Goal: Task Accomplishment & Management: Manage account settings

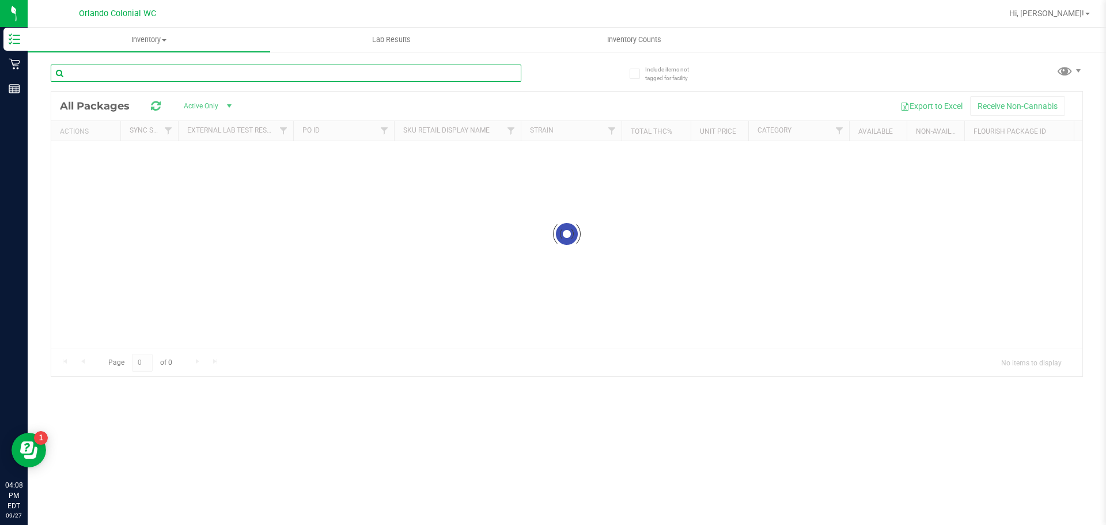
click at [182, 77] on input "text" at bounding box center [286, 73] width 471 height 17
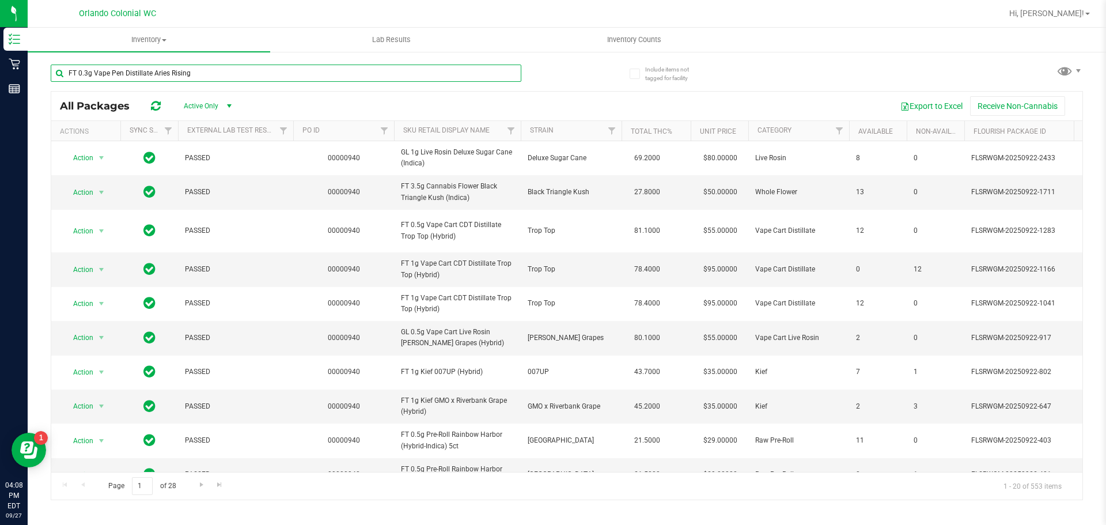
type input "FT 0.3g Vape Pen Distillate Aries Rising"
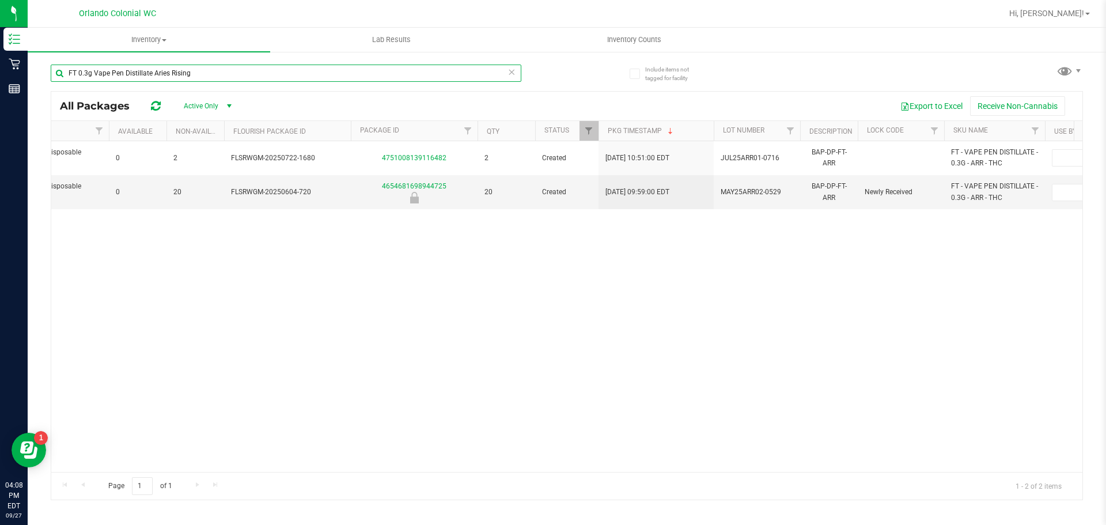
scroll to position [0, 384]
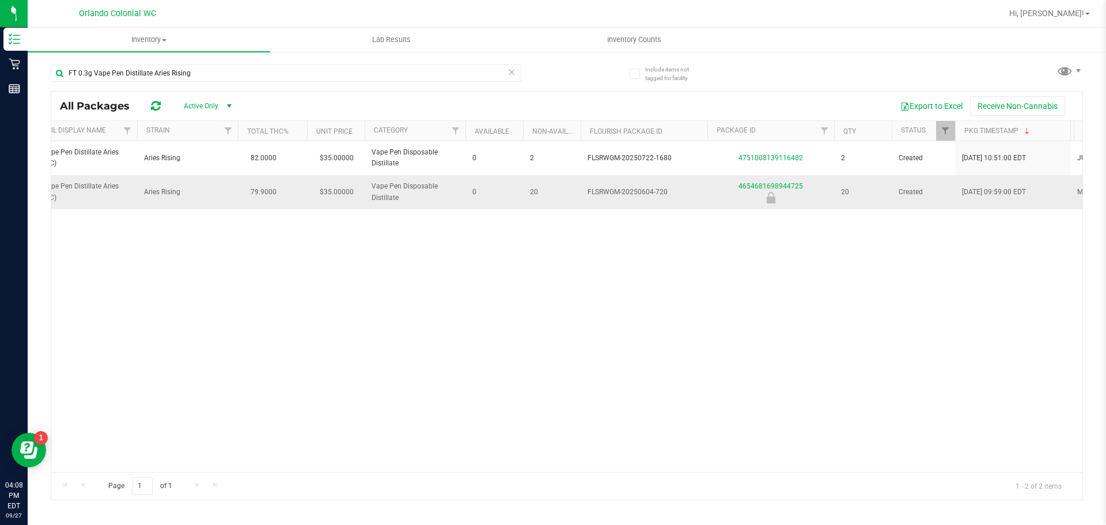
click at [662, 194] on span "FLSRWGM-20250604-720" at bounding box center [643, 192] width 113 height 11
drag, startPoint x: 662, startPoint y: 192, endPoint x: 606, endPoint y: 233, distance: 68.4
click at [606, 233] on div "Action Action Global inventory Package audit log Print package label Print prod…" at bounding box center [566, 306] width 1031 height 331
drag, startPoint x: 390, startPoint y: 255, endPoint x: 85, endPoint y: 55, distance: 365.3
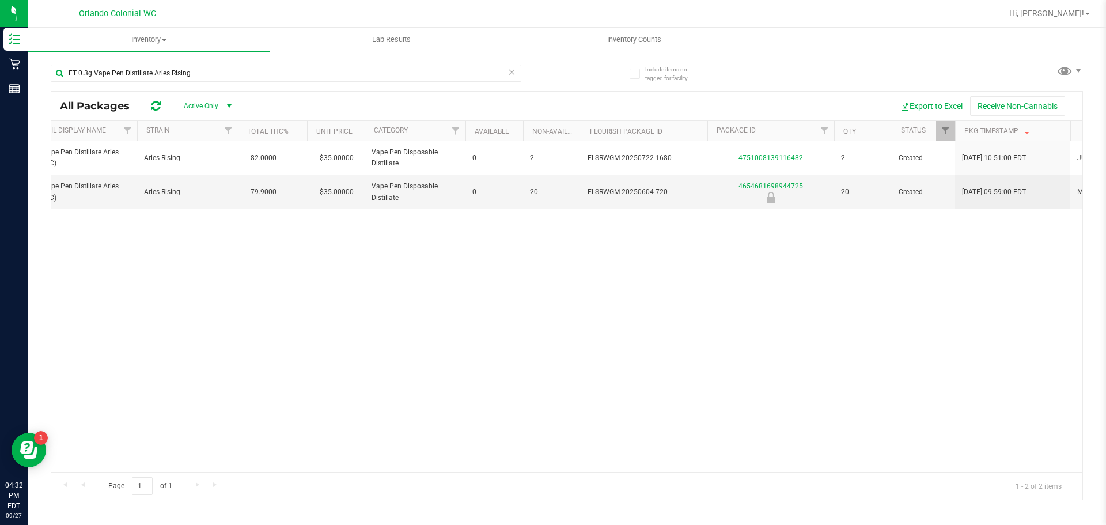
click at [386, 255] on div "Action Action Global inventory Package audit log Print package label Print prod…" at bounding box center [566, 306] width 1031 height 331
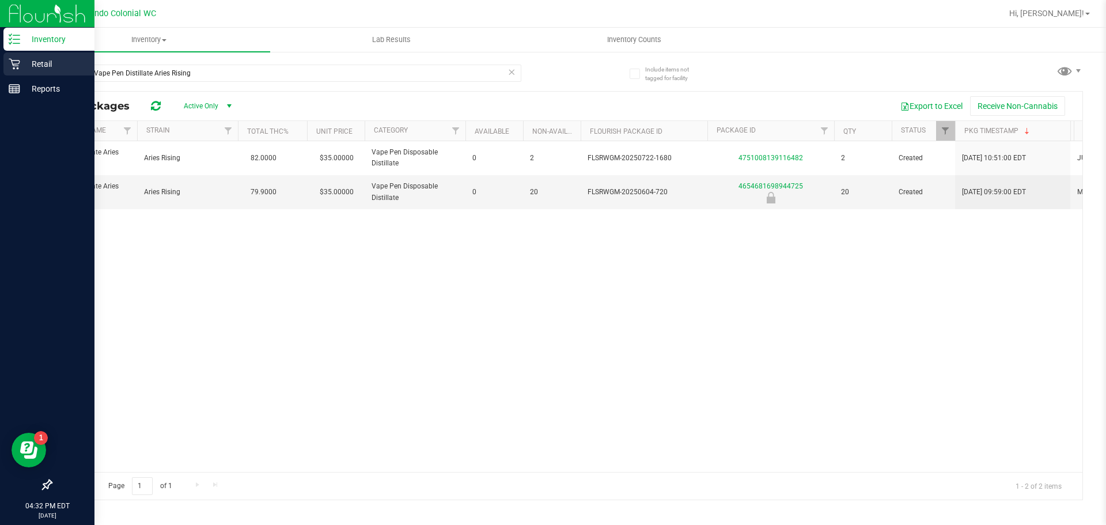
click at [19, 59] on icon at bounding box center [15, 64] width 12 height 12
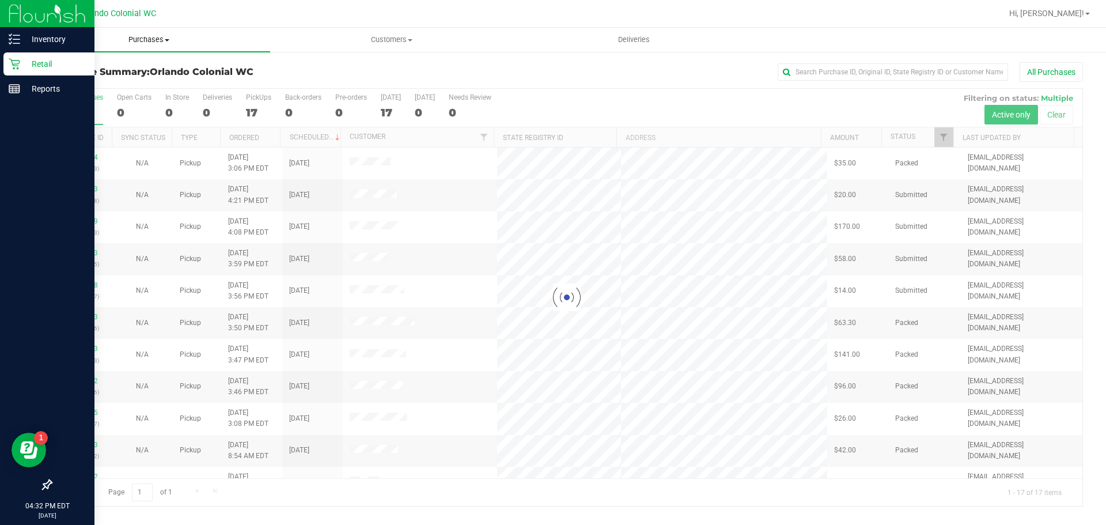
click at [157, 39] on span "Purchases" at bounding box center [149, 40] width 242 height 10
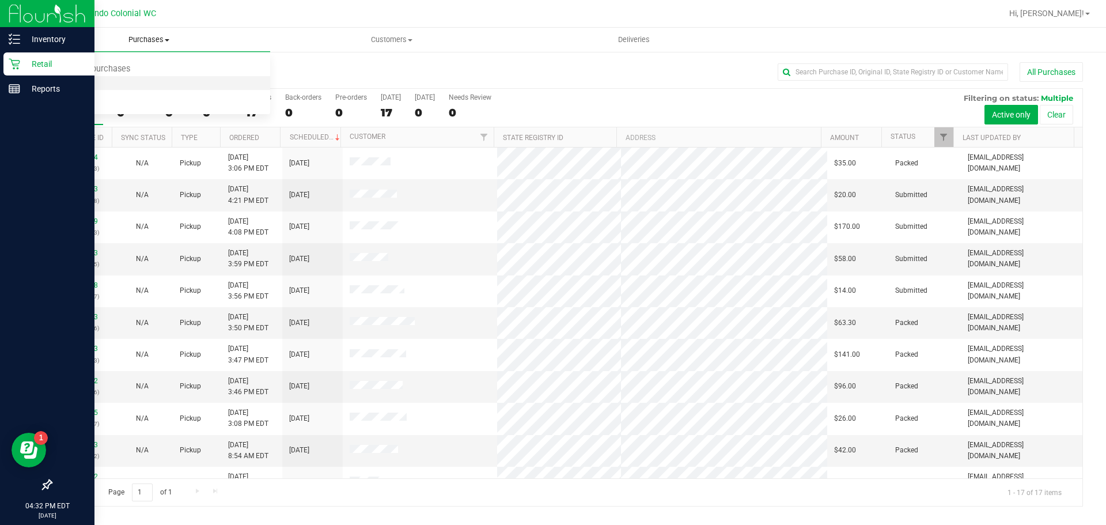
click at [94, 85] on span "Fulfillment" at bounding box center [63, 83] width 71 height 10
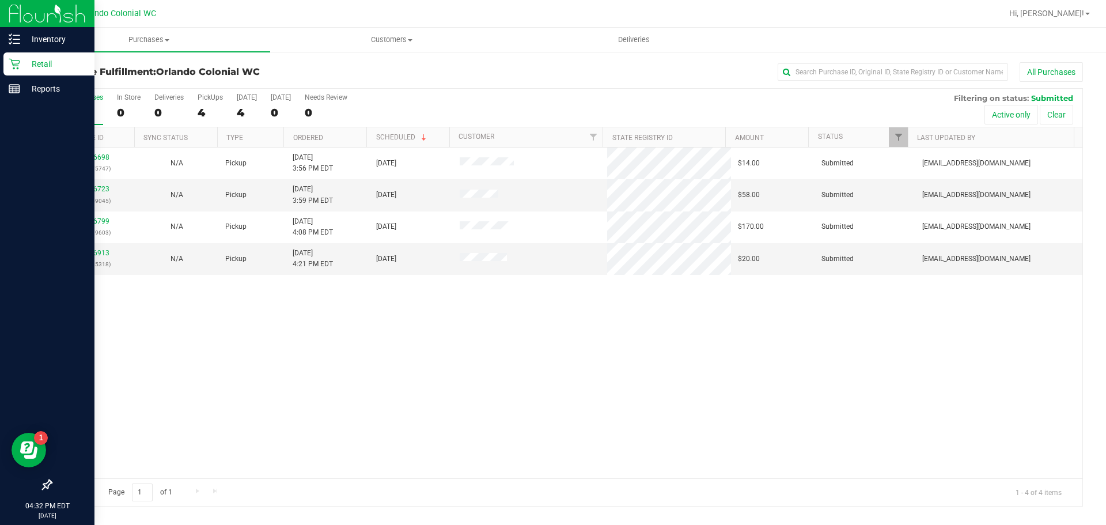
click at [386, 320] on div "12016698 (328475747) N/A Pickup 9/27/2025 3:56 PM EDT 9/27/2025 $14.00 Submitte…" at bounding box center [566, 312] width 1031 height 331
click at [389, 317] on div "12016698 (328475747) N/A Pickup 9/27/2025 3:56 PM EDT 9/27/2025 $14.00 Submitte…" at bounding box center [566, 312] width 1031 height 331
click at [390, 316] on div "12016698 (328475747) N/A Pickup 9/27/2025 3:56 PM EDT 9/27/2025 $14.00 Submitte…" at bounding box center [566, 312] width 1031 height 331
click at [451, 336] on div "12016698 (328475747) N/A Pickup 9/27/2025 3:56 PM EDT 9/27/2025 $14.00 Submitte…" at bounding box center [566, 312] width 1031 height 331
click at [445, 113] on div "All Purchases 4 In Store 0 Deliveries 0 PickUps 4 Today 4 Tomorrow 0 Needs Revi…" at bounding box center [566, 108] width 1031 height 39
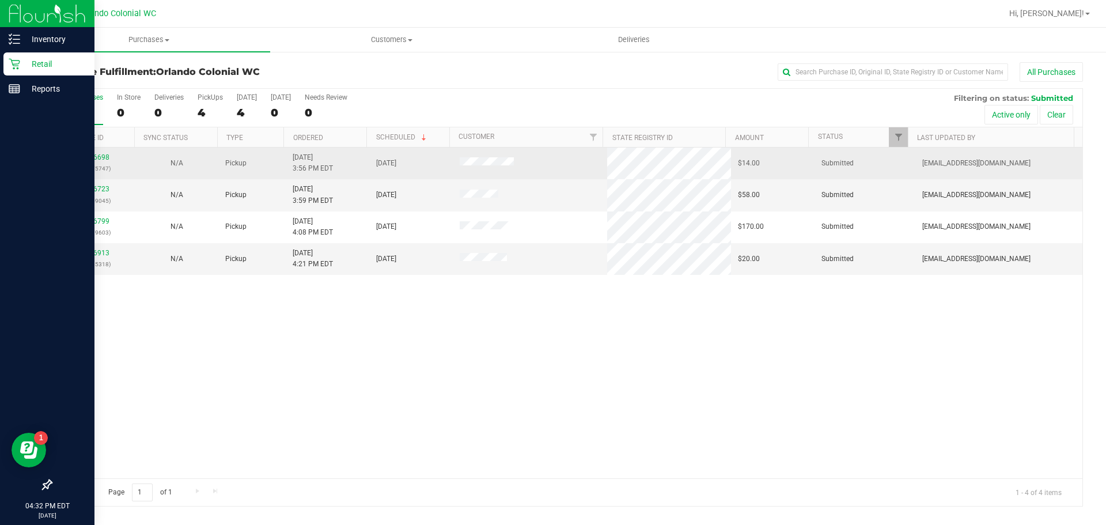
click at [108, 157] on div "12016698 (328475747)" at bounding box center [93, 163] width 70 height 22
drag, startPoint x: 108, startPoint y: 157, endPoint x: 103, endPoint y: 160, distance: 6.4
click at [107, 158] on div "12016698 (328475747)" at bounding box center [93, 163] width 70 height 22
click at [101, 161] on link "12016698" at bounding box center [93, 157] width 32 height 8
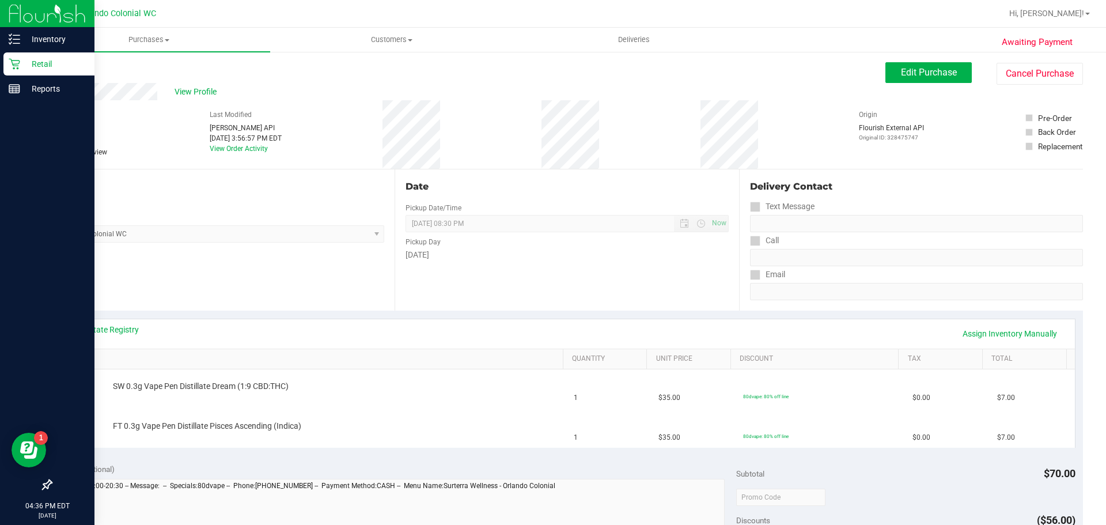
click at [70, 58] on div "Awaiting Payment Back Edit Purchase Cancel Purchase View Profile # 12016698 Bio…" at bounding box center [567, 502] width 1078 height 903
click at [64, 67] on link "Back" at bounding box center [59, 69] width 17 height 8
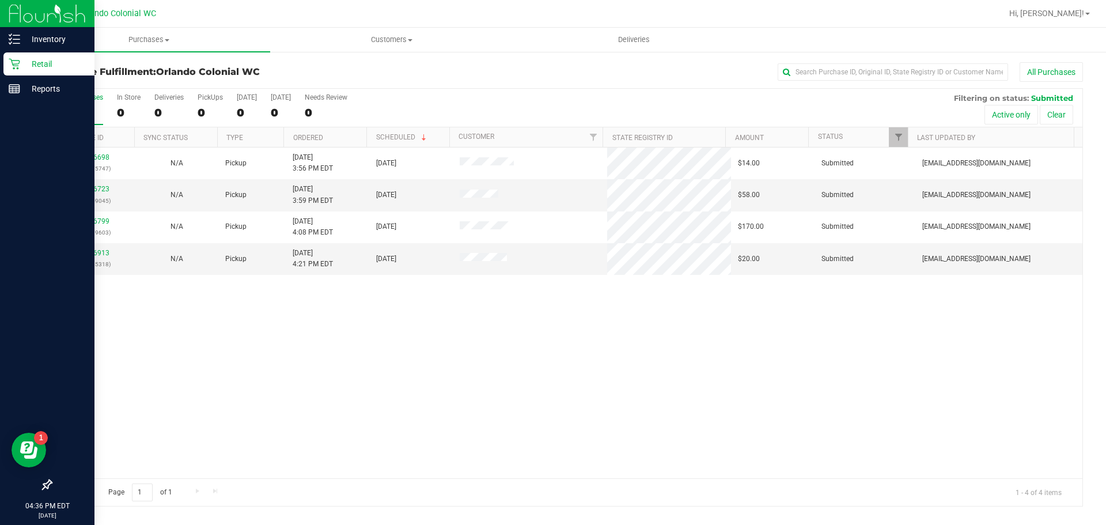
click at [665, 323] on div "12016698 (328475747) N/A Pickup 9/27/2025 3:56 PM EDT 9/27/2025 $14.00 Submitte…" at bounding box center [566, 312] width 1031 height 331
click at [666, 324] on div "12016698 (328475747) N/A Pickup 9/27/2025 3:56 PM EDT 9/27/2025 $14.00 Submitte…" at bounding box center [566, 312] width 1031 height 331
click at [377, 301] on div "12016698 (328475747) N/A Pickup 9/27/2025 3:56 PM EDT 9/27/2025 $14.00 Submitte…" at bounding box center [566, 312] width 1031 height 331
click at [361, 296] on div "12016698 (328475747) N/A Pickup 9/27/2025 3:56 PM EDT 9/27/2025 $14.00 Submitte…" at bounding box center [566, 312] width 1031 height 331
click at [361, 298] on div "12016698 (328475747) N/A Pickup 9/27/2025 3:56 PM EDT 9/27/2025 $14.00 Submitte…" at bounding box center [566, 312] width 1031 height 331
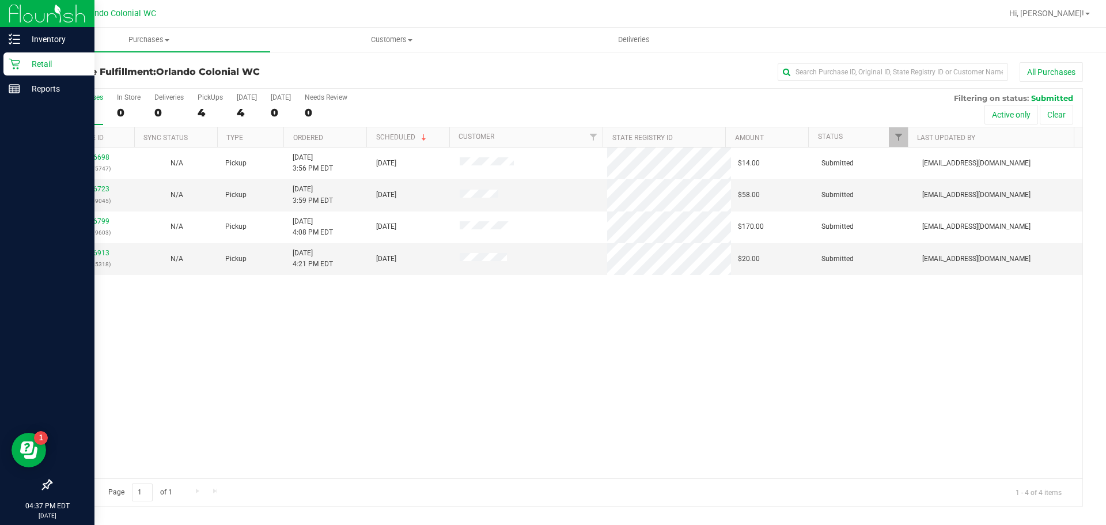
click at [313, 359] on div "12016698 (328475747) N/A Pickup 9/27/2025 3:56 PM EDT 9/27/2025 $14.00 Submitte…" at bounding box center [566, 312] width 1031 height 331
click at [302, 351] on div "12016698 (328475747) N/A Pickup 9/27/2025 3:56 PM EDT 9/27/2025 $14.00 Submitte…" at bounding box center [566, 312] width 1031 height 331
click at [301, 348] on div "12016698 (328475747) N/A Pickup 9/27/2025 3:56 PM EDT 9/27/2025 $14.00 Submitte…" at bounding box center [566, 312] width 1031 height 331
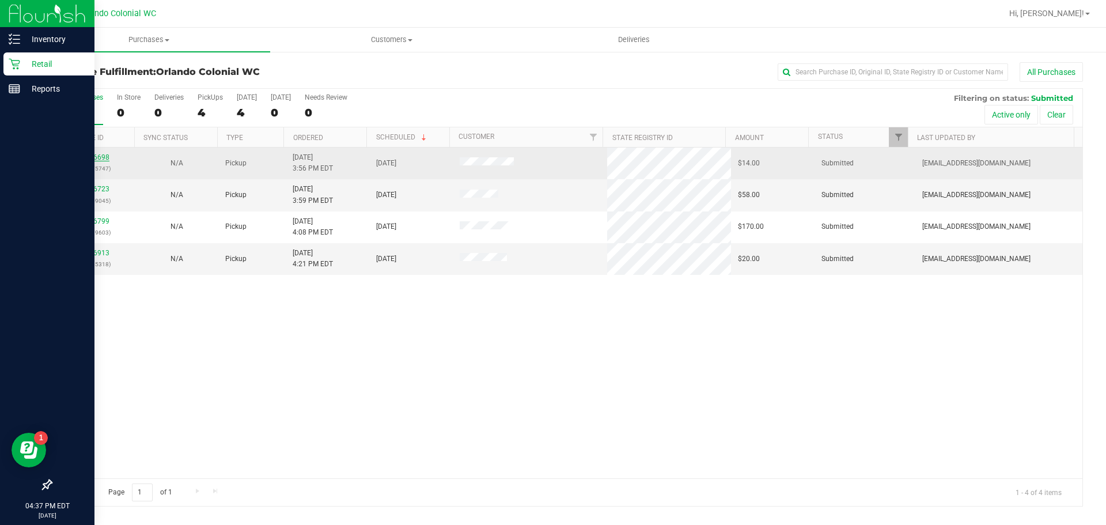
click at [96, 157] on link "12016698" at bounding box center [93, 157] width 32 height 8
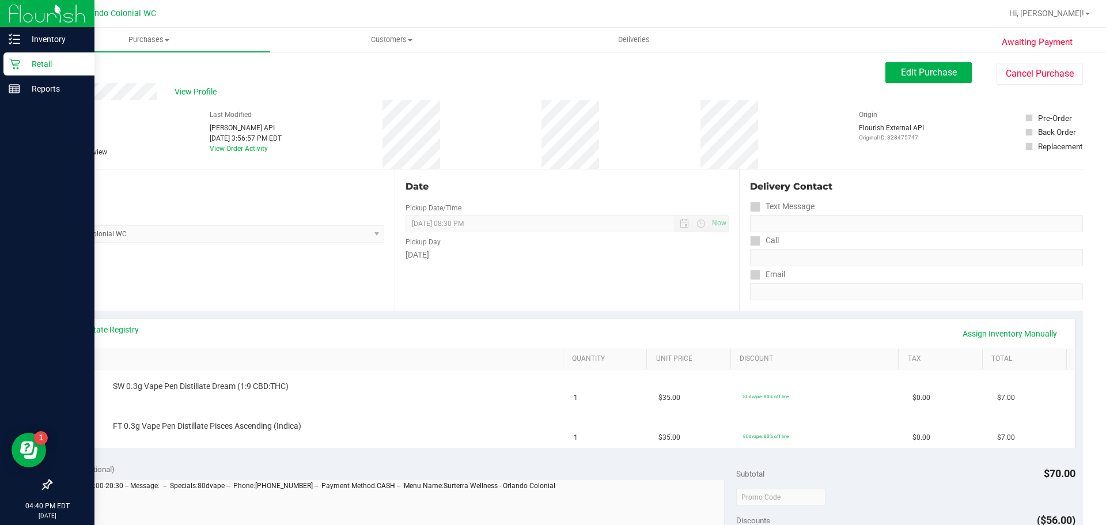
click at [530, 306] on div "Date Pickup Date/Time 09/27/2025 Now 09/27/2025 08:30 PM Now Pickup Day Saturday" at bounding box center [567, 239] width 344 height 141
click at [401, 88] on div "View Profile" at bounding box center [468, 91] width 835 height 17
click at [630, 282] on div "Date Pickup Date/Time 09/27/2025 Now 09/27/2025 08:30 PM Now Pickup Day Saturday" at bounding box center [567, 239] width 344 height 141
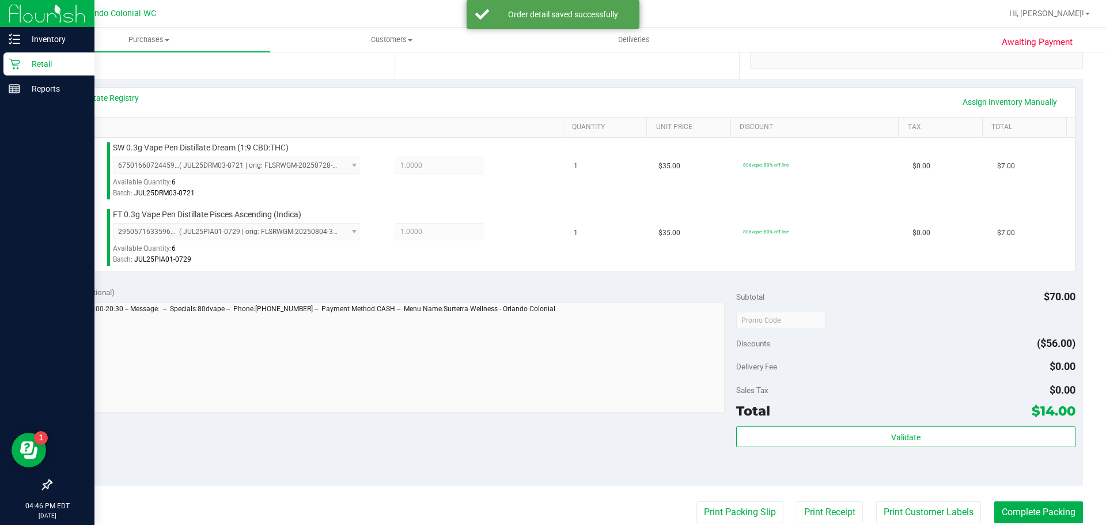
scroll to position [241, 0]
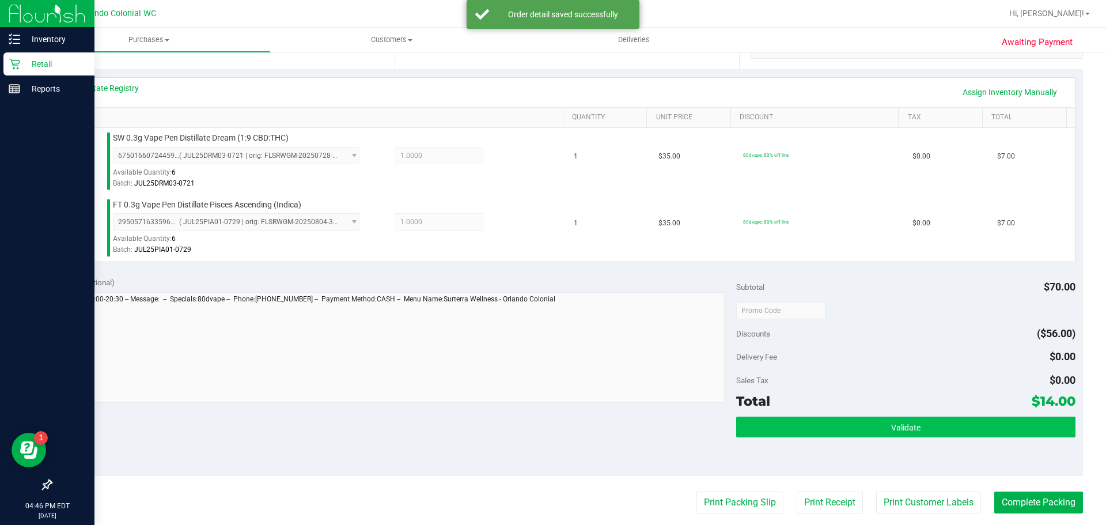
click at [924, 432] on button "Validate" at bounding box center [905, 426] width 339 height 21
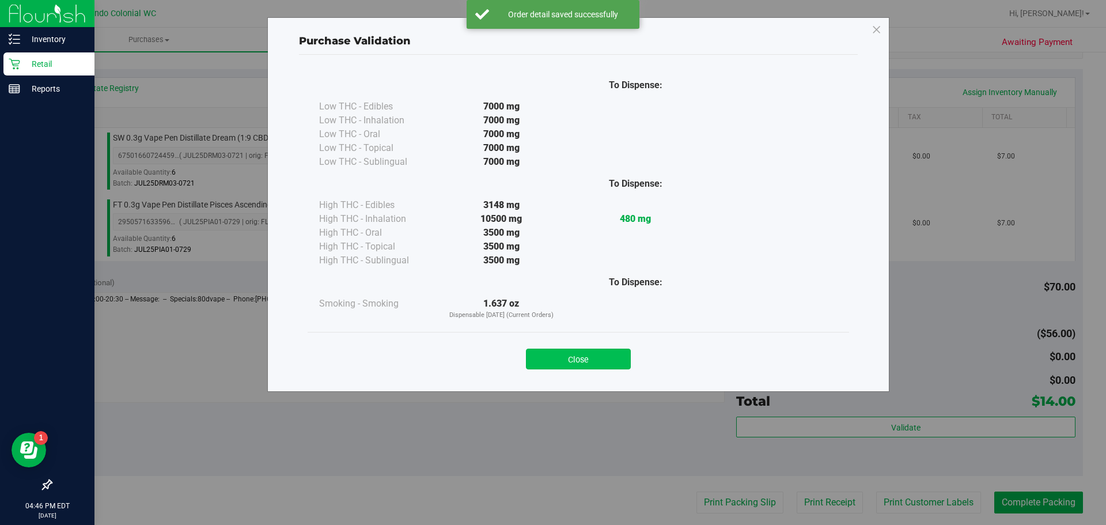
click at [588, 362] on button "Close" at bounding box center [578, 358] width 105 height 21
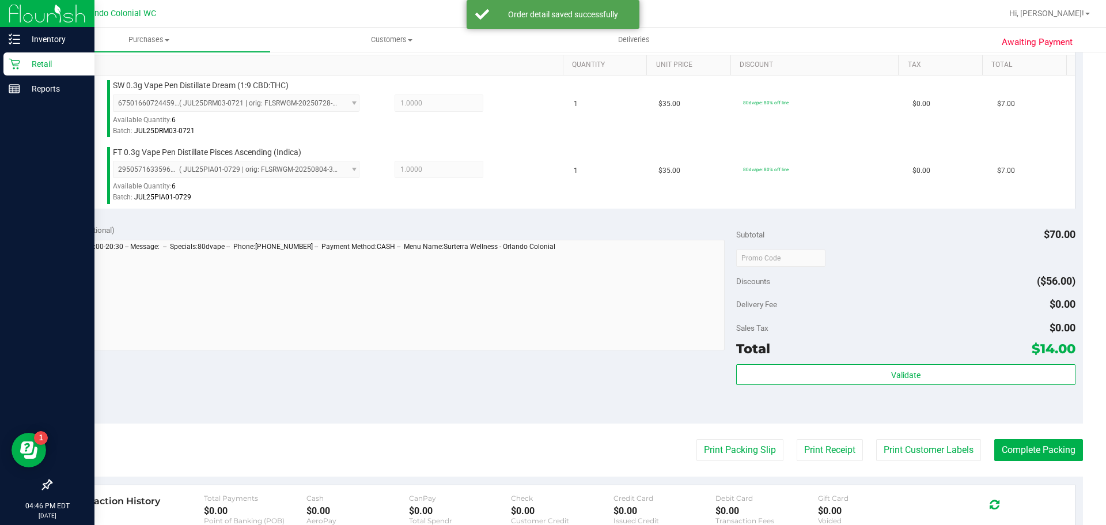
scroll to position [312, 0]
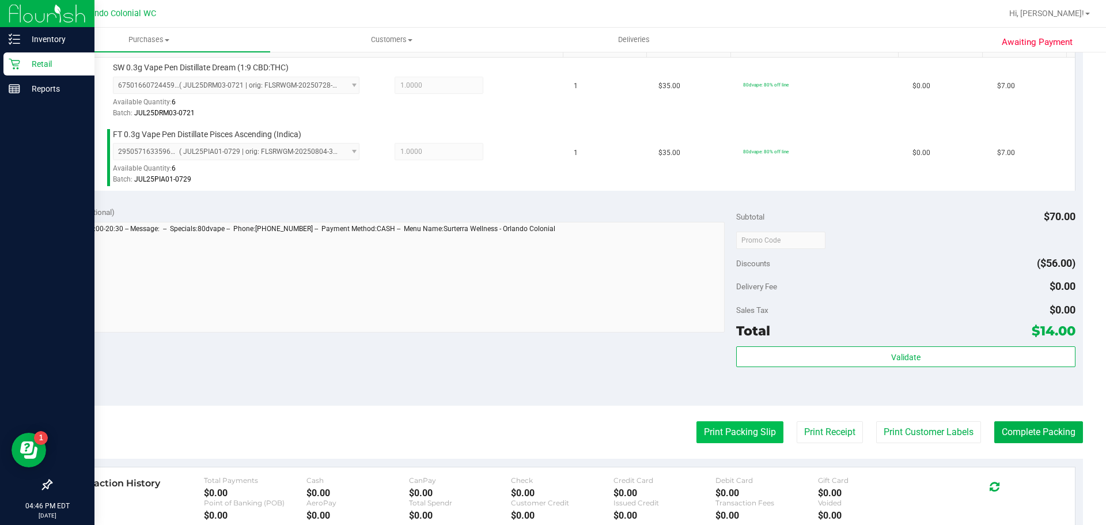
click at [743, 427] on button "Print Packing Slip" at bounding box center [739, 432] width 87 height 22
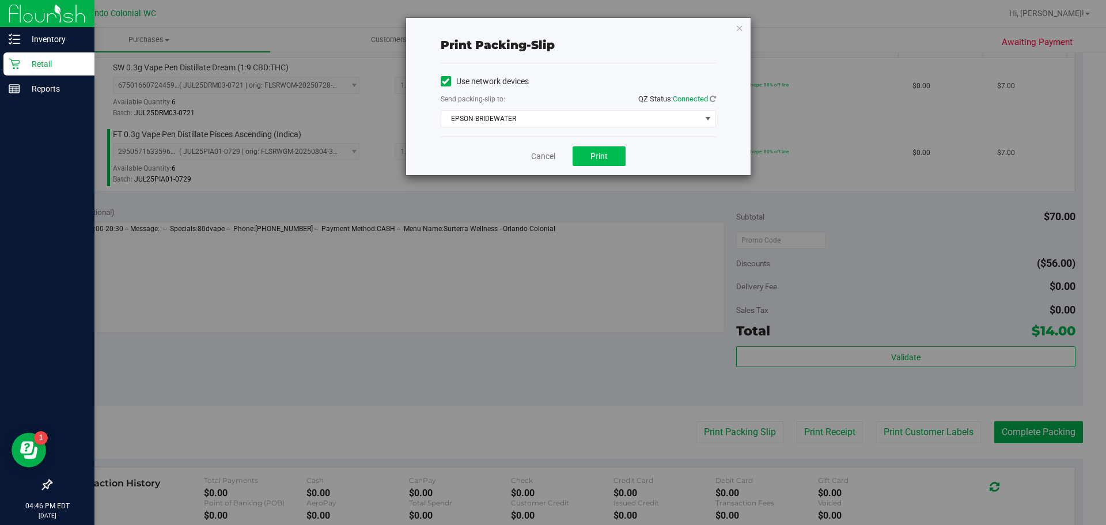
click at [603, 160] on span "Print" at bounding box center [598, 155] width 17 height 9
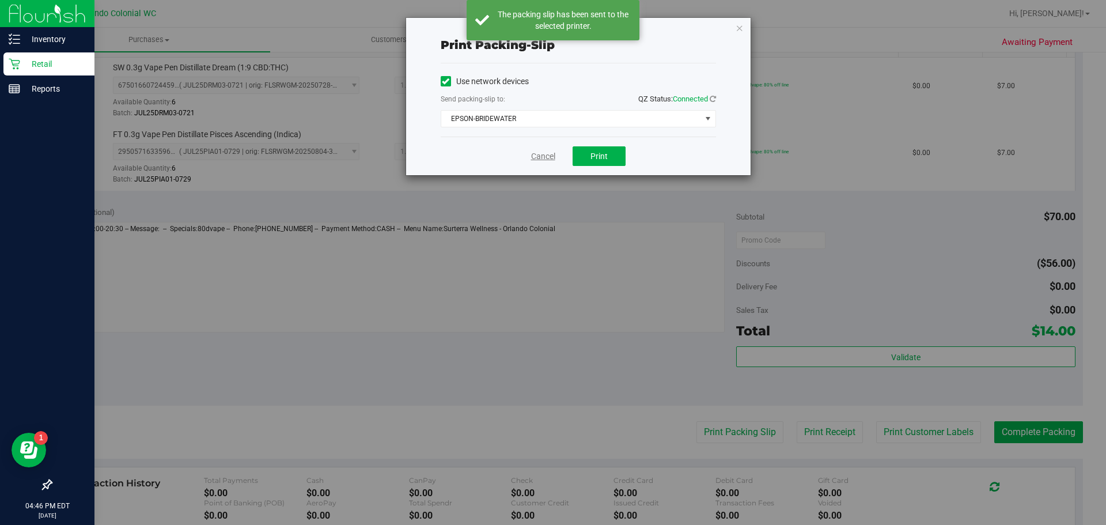
click at [543, 155] on link "Cancel" at bounding box center [543, 156] width 24 height 12
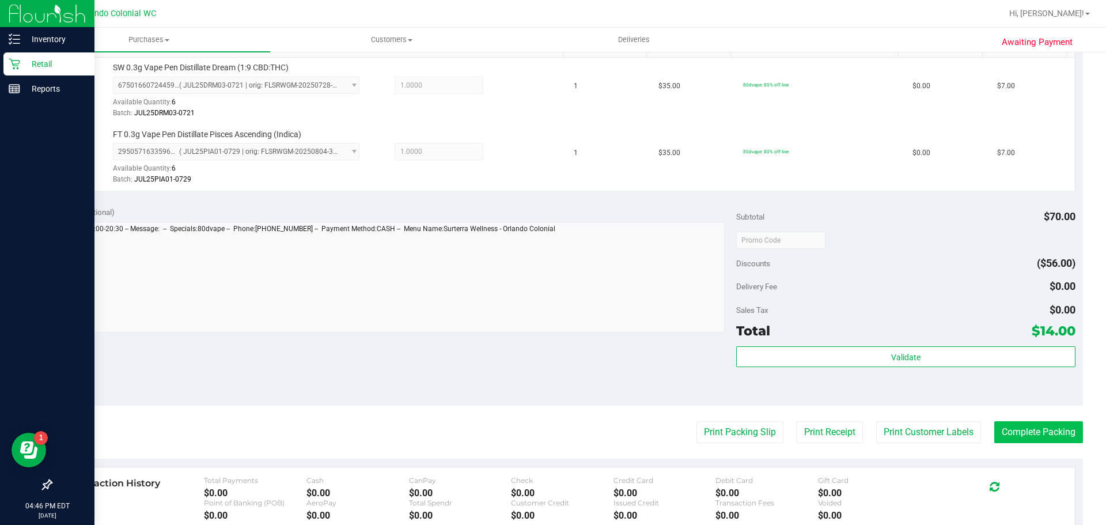
click at [1040, 424] on button "Complete Packing" at bounding box center [1038, 432] width 89 height 22
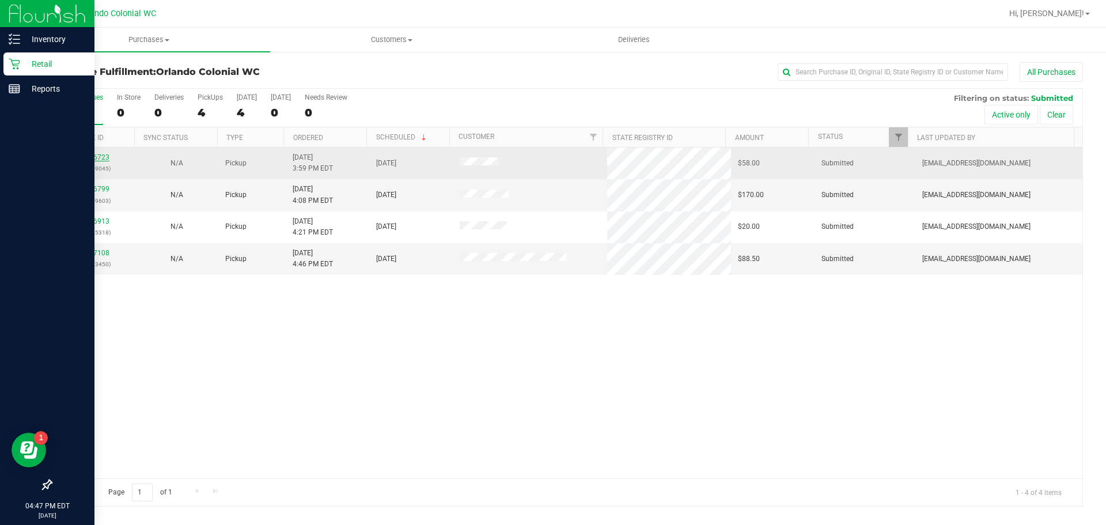
click at [87, 157] on link "12016723" at bounding box center [93, 157] width 32 height 8
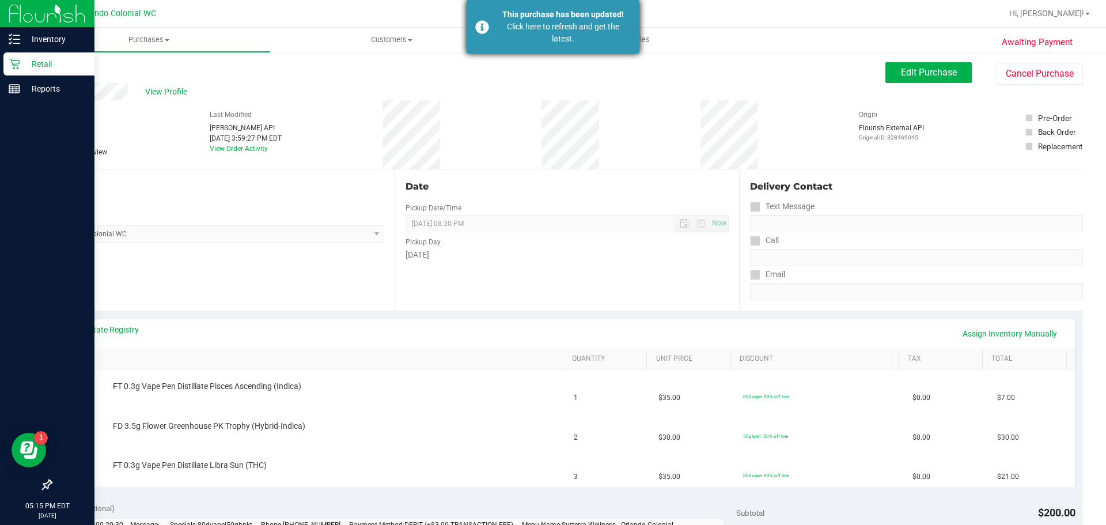
click at [501, 24] on div "Click here to refresh and get the latest." at bounding box center [562, 33] width 135 height 24
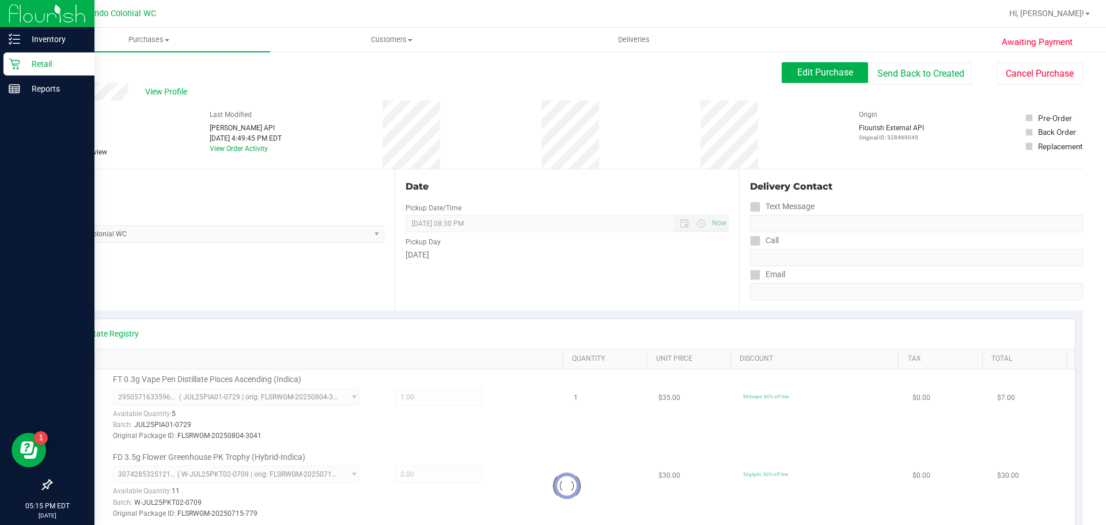
click at [488, 93] on div "View Profile" at bounding box center [416, 91] width 731 height 17
click at [65, 67] on link "Back" at bounding box center [59, 69] width 17 height 8
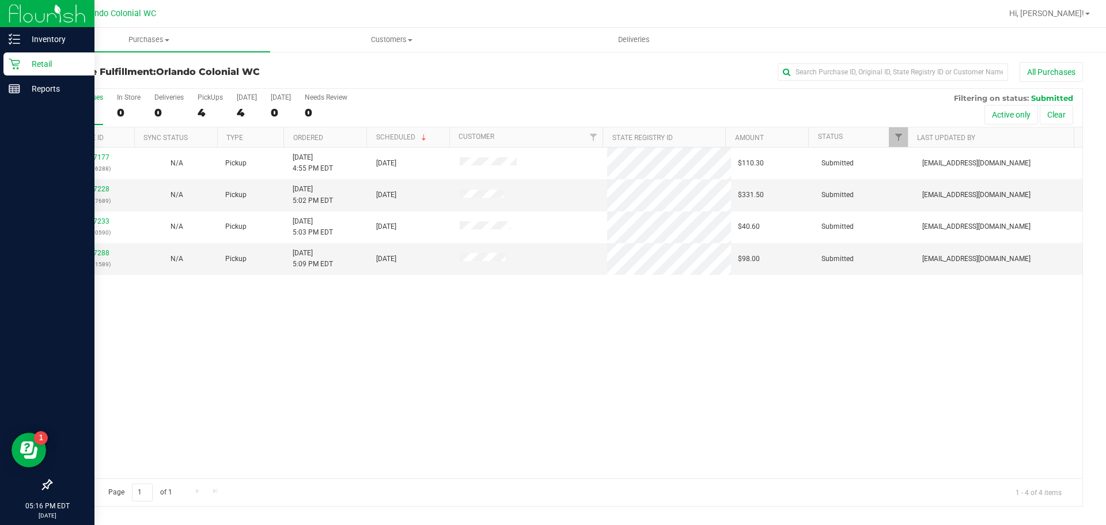
click at [366, 396] on div "12017177 (328496288) N/A Pickup 9/27/2025 4:55 PM EDT 9/27/2025 $110.30 Submitt…" at bounding box center [566, 312] width 1031 height 331
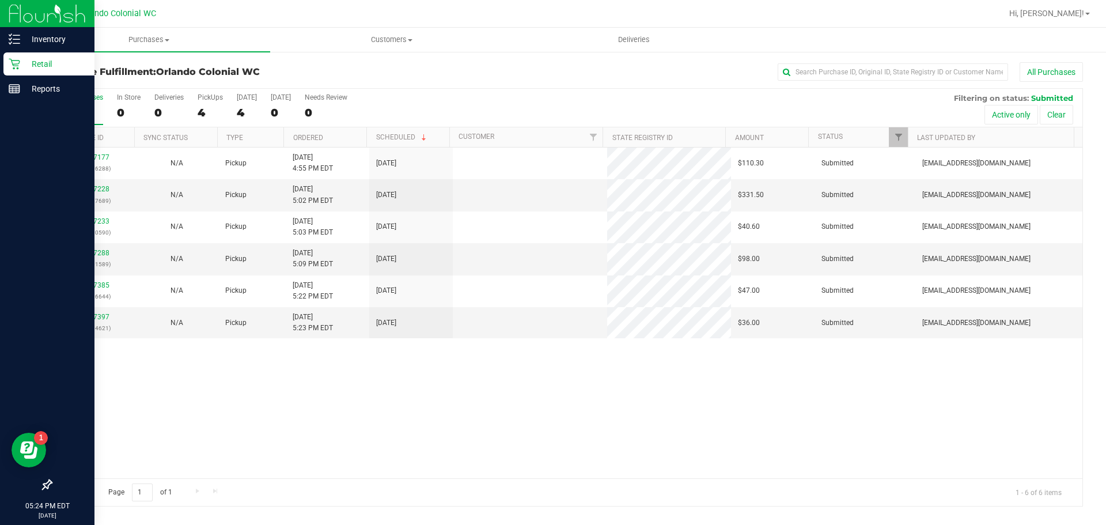
drag, startPoint x: 396, startPoint y: 390, endPoint x: 404, endPoint y: 377, distance: 15.5
click at [396, 389] on div "12017177 (328496288) N/A Pickup 9/27/2025 4:55 PM EDT 9/27/2025 $110.30 Submitt…" at bounding box center [566, 312] width 1031 height 331
click at [488, 373] on div "12017177 (328496288) N/A Pickup 9/27/2025 4:55 PM EDT 9/27/2025 $110.30 Submitt…" at bounding box center [566, 312] width 1031 height 331
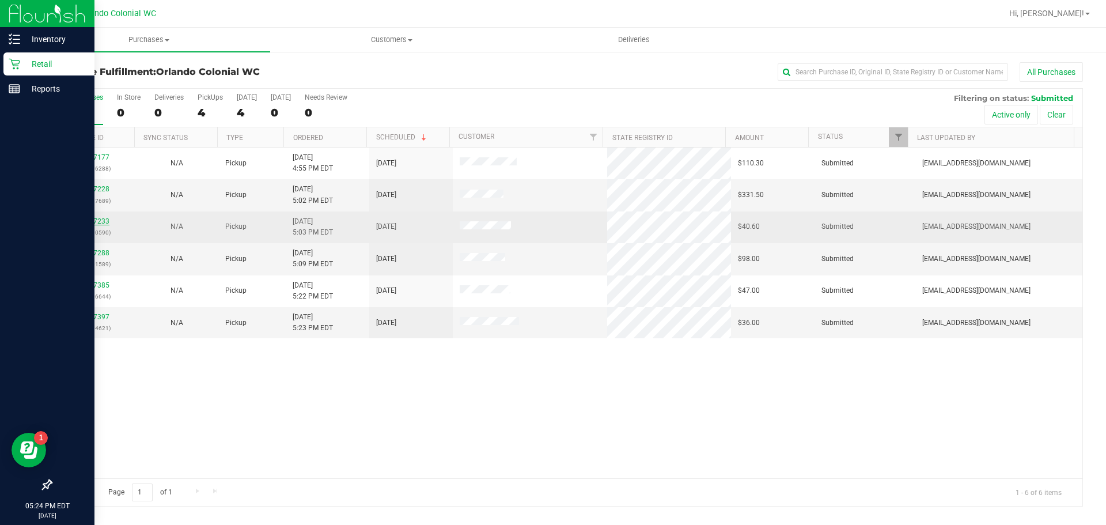
click at [101, 223] on link "12017233" at bounding box center [93, 221] width 32 height 8
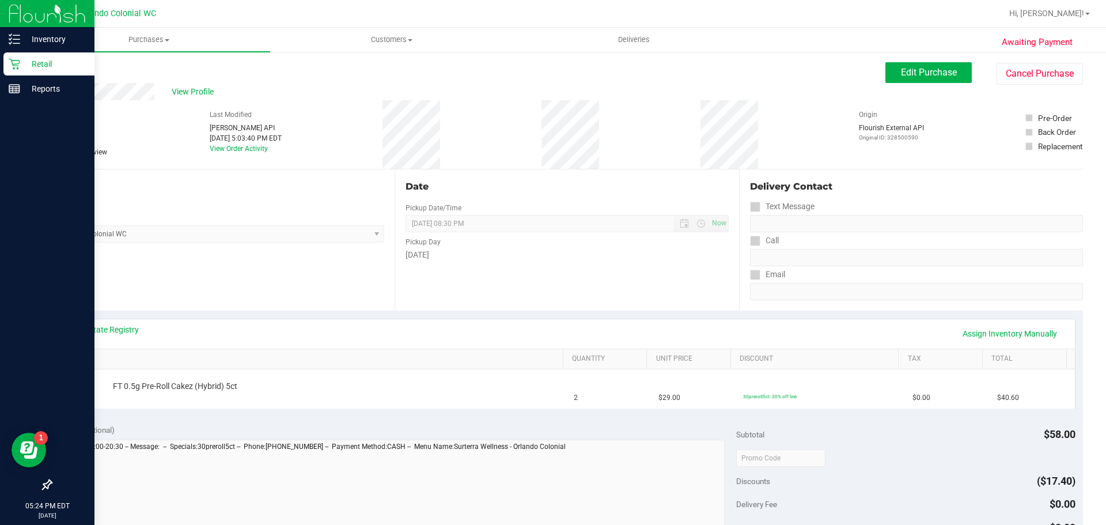
click at [556, 317] on div "View State Registry Assign Inventory Manually SKU Quantity Unit Price Discount …" at bounding box center [567, 362] width 1032 height 105
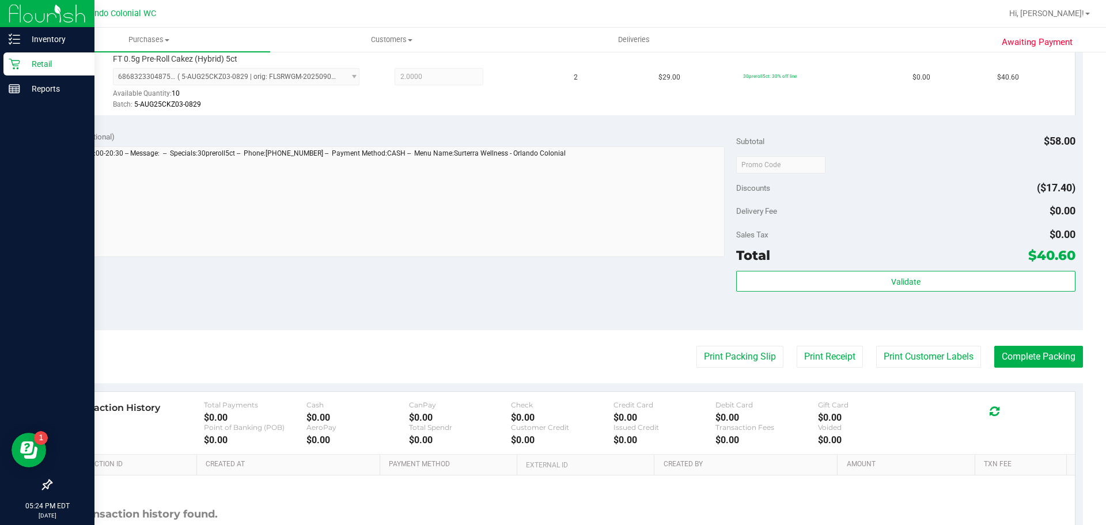
scroll to position [346, 0]
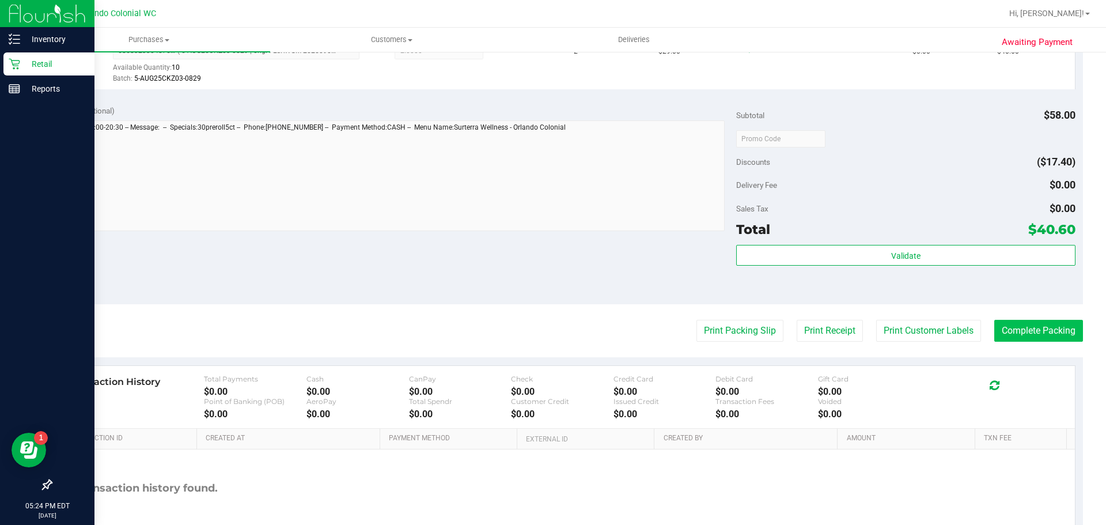
click at [1057, 328] on button "Complete Packing" at bounding box center [1038, 331] width 89 height 22
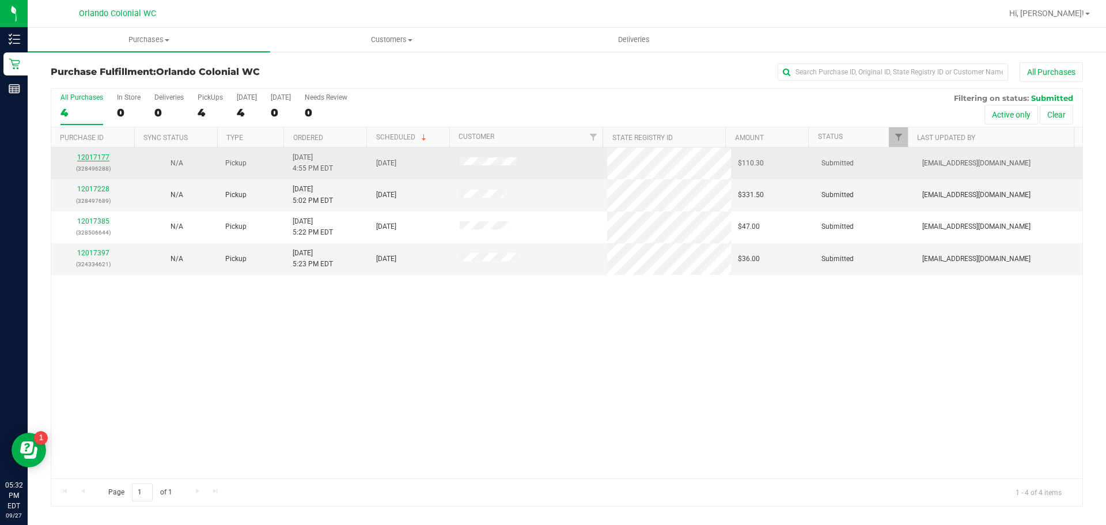
click at [101, 155] on link "12017177" at bounding box center [93, 157] width 32 height 8
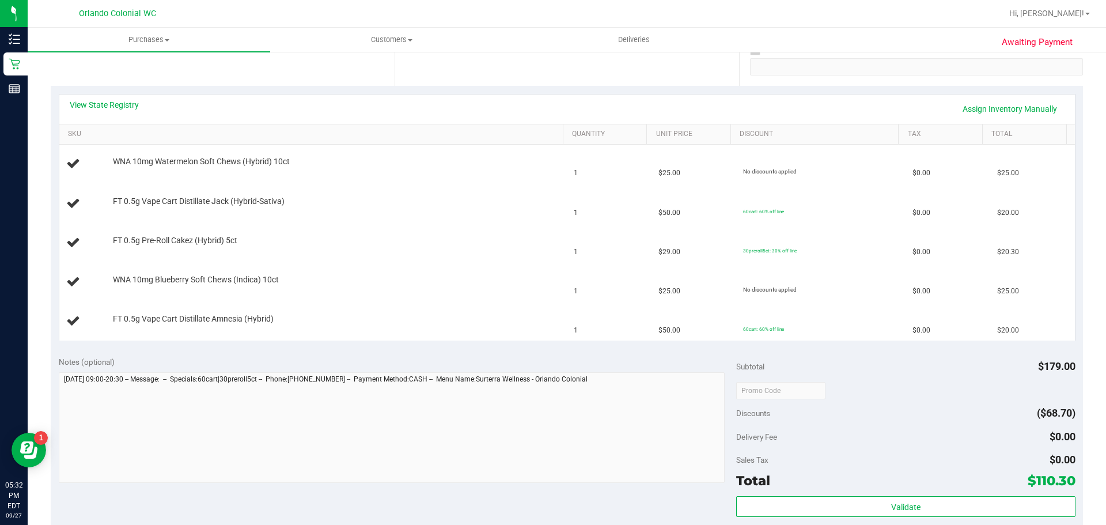
scroll to position [288, 0]
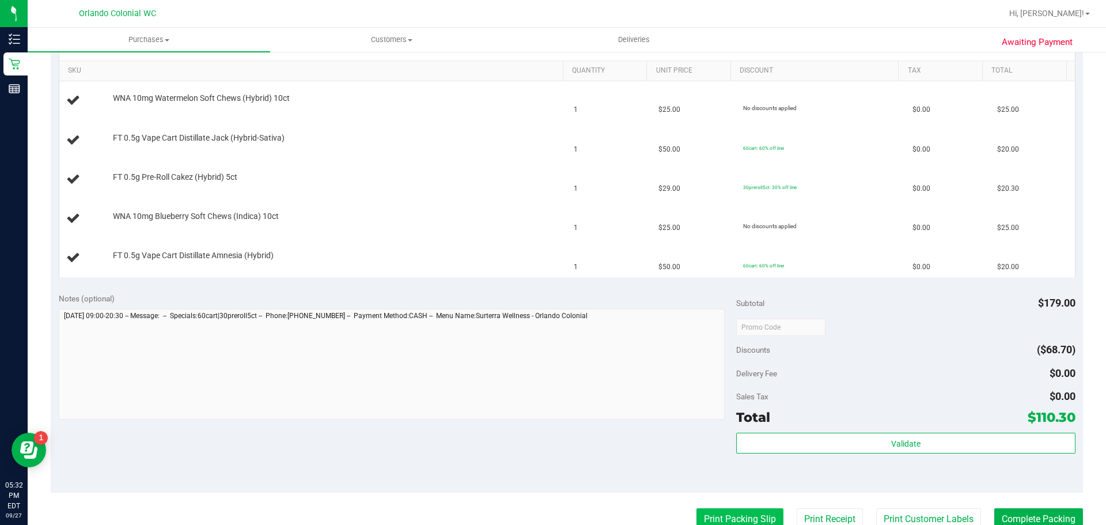
click at [724, 517] on button "Print Packing Slip" at bounding box center [739, 519] width 87 height 22
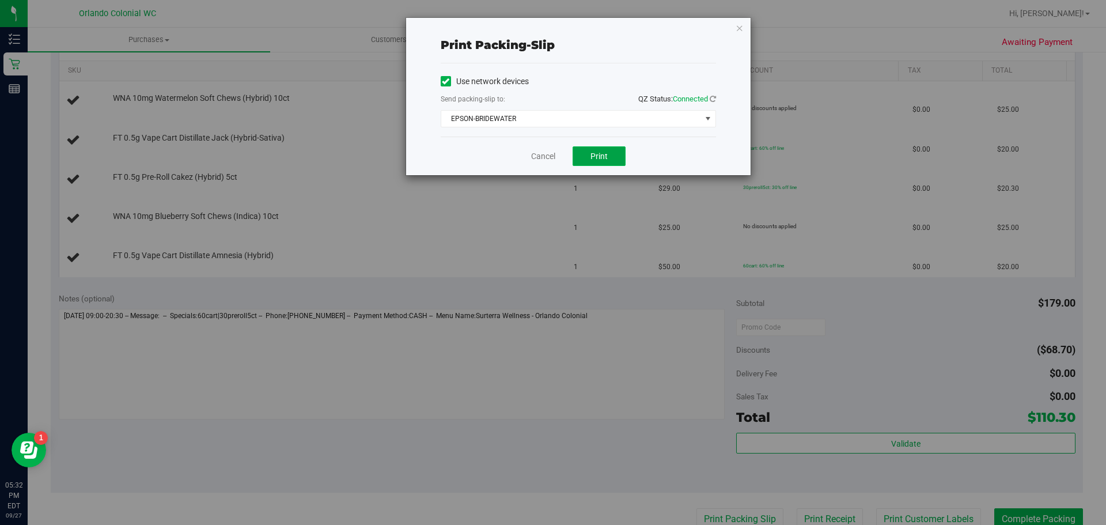
click at [601, 158] on span "Print" at bounding box center [598, 155] width 17 height 9
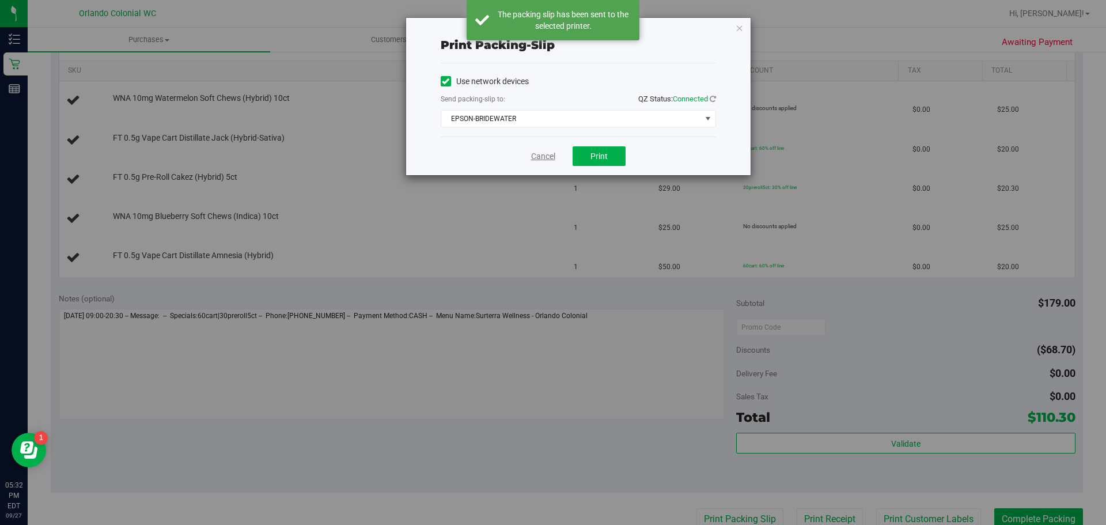
click at [541, 155] on link "Cancel" at bounding box center [543, 156] width 24 height 12
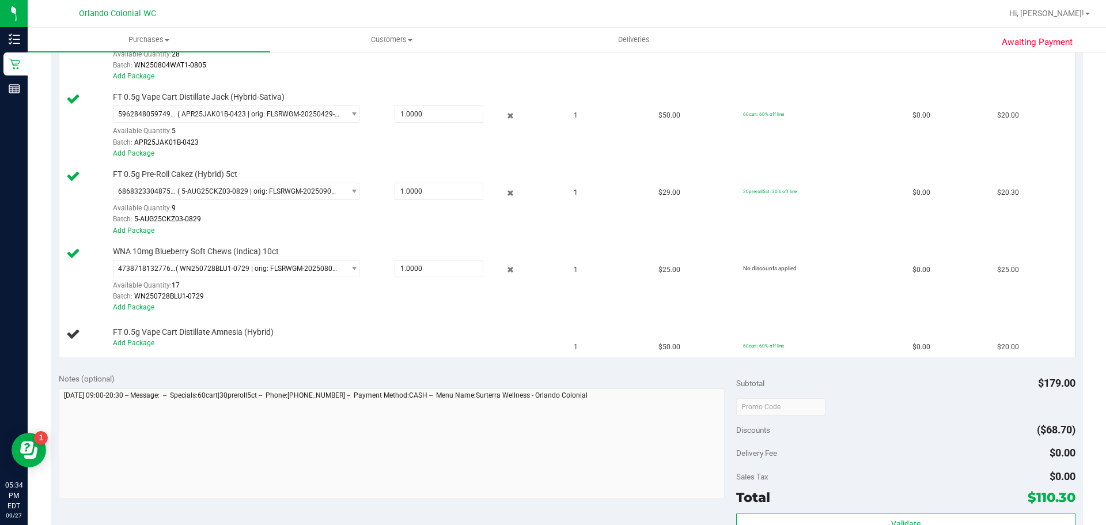
scroll to position [354, 0]
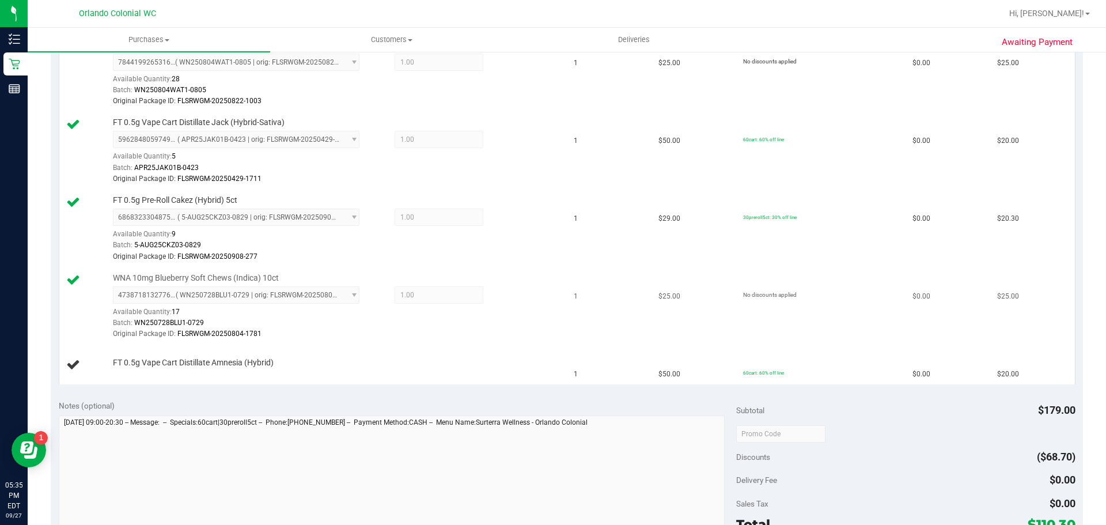
scroll to position [403, 0]
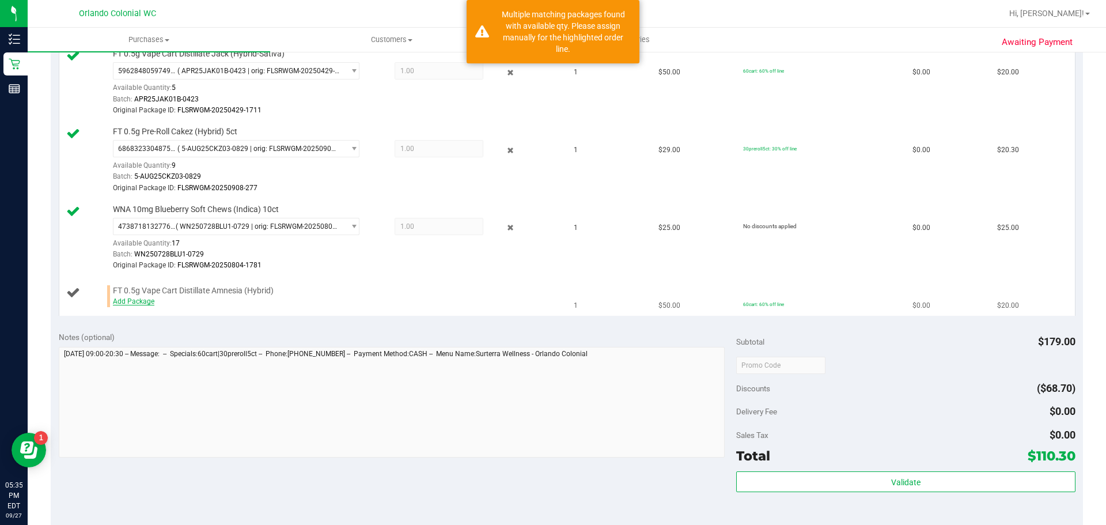
click at [146, 301] on link "Add Package" at bounding box center [133, 301] width 41 height 8
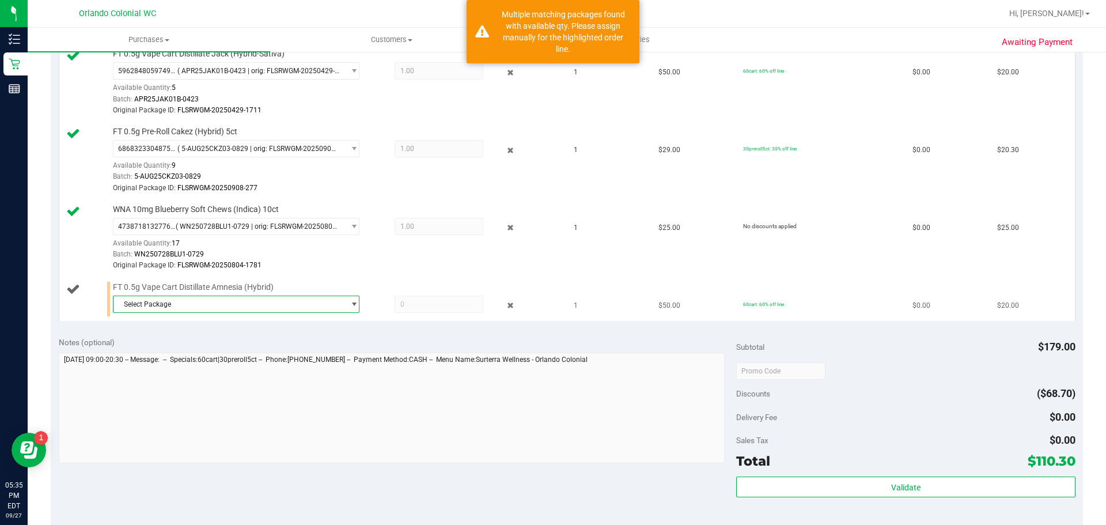
click at [239, 301] on span "Select Package" at bounding box center [228, 304] width 231 height 16
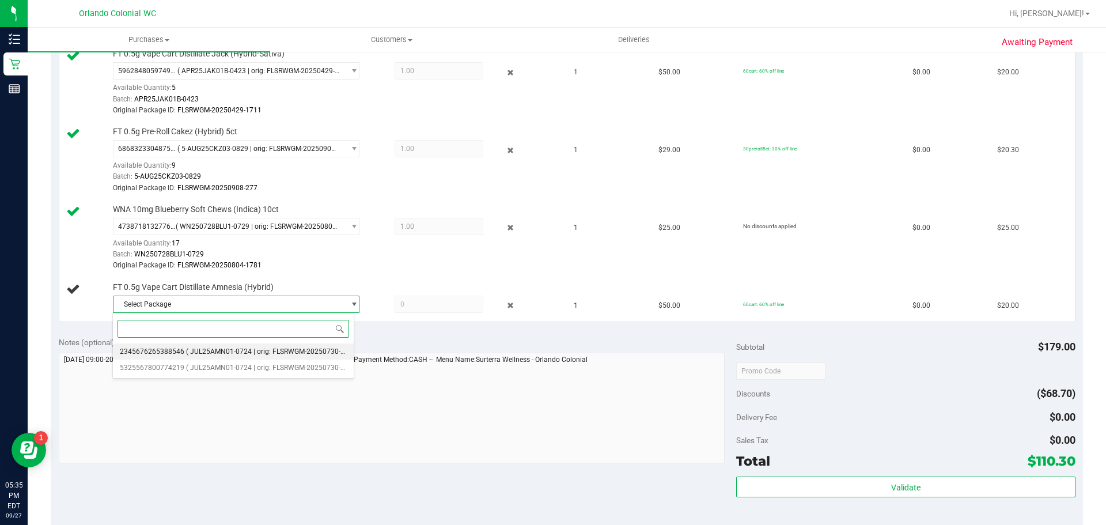
click at [280, 350] on span "( JUL25AMN01-0724 | orig: FLSRWGM-20250730-1255 )" at bounding box center [273, 351] width 175 height 8
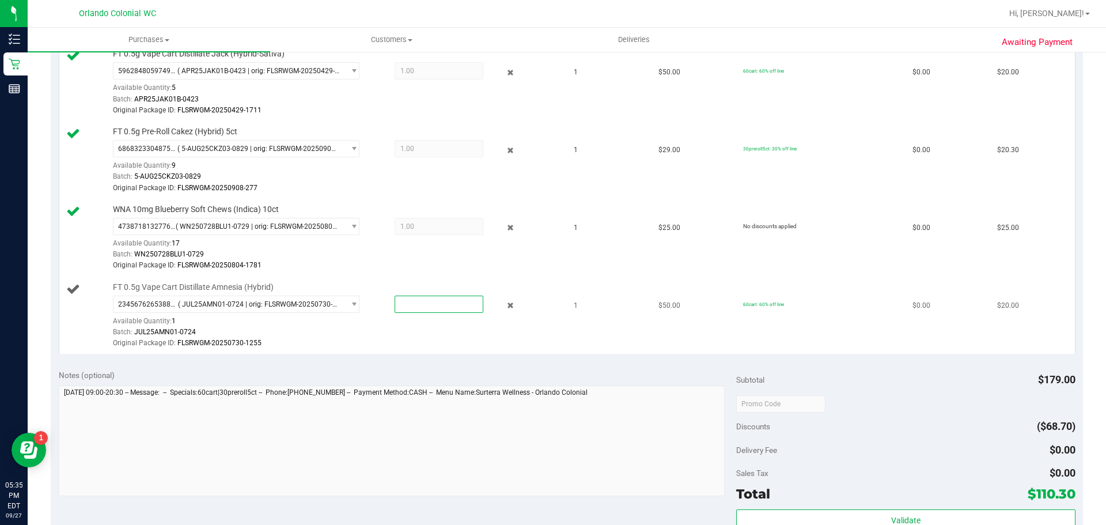
click at [449, 300] on span at bounding box center [439, 303] width 89 height 17
type input "1"
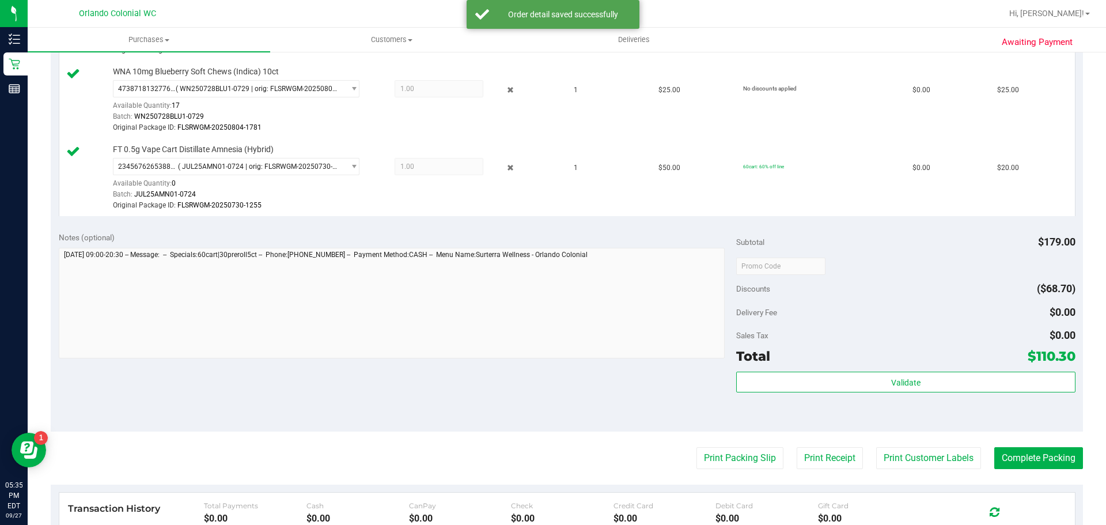
scroll to position [691, 0]
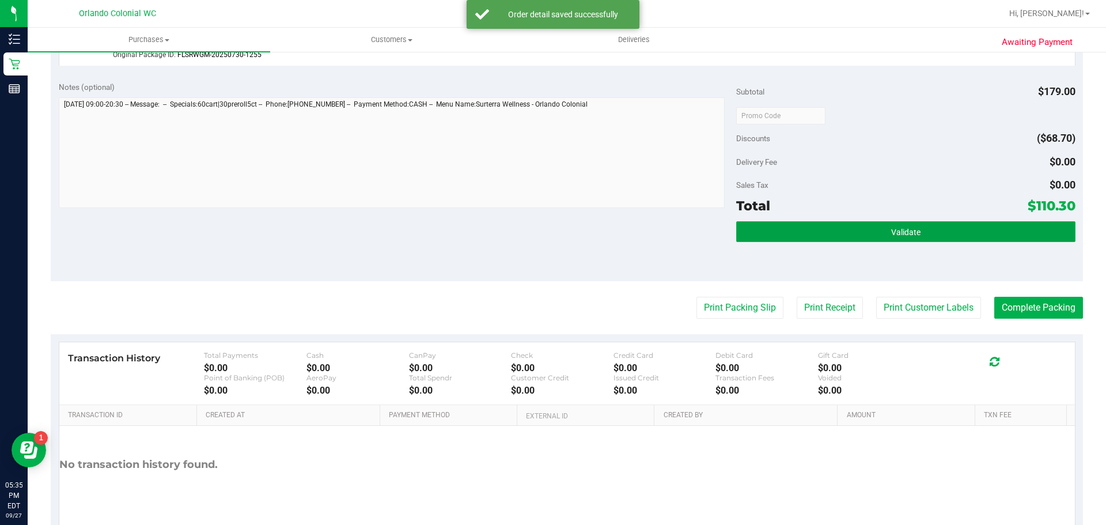
click at [874, 223] on button "Validate" at bounding box center [905, 231] width 339 height 21
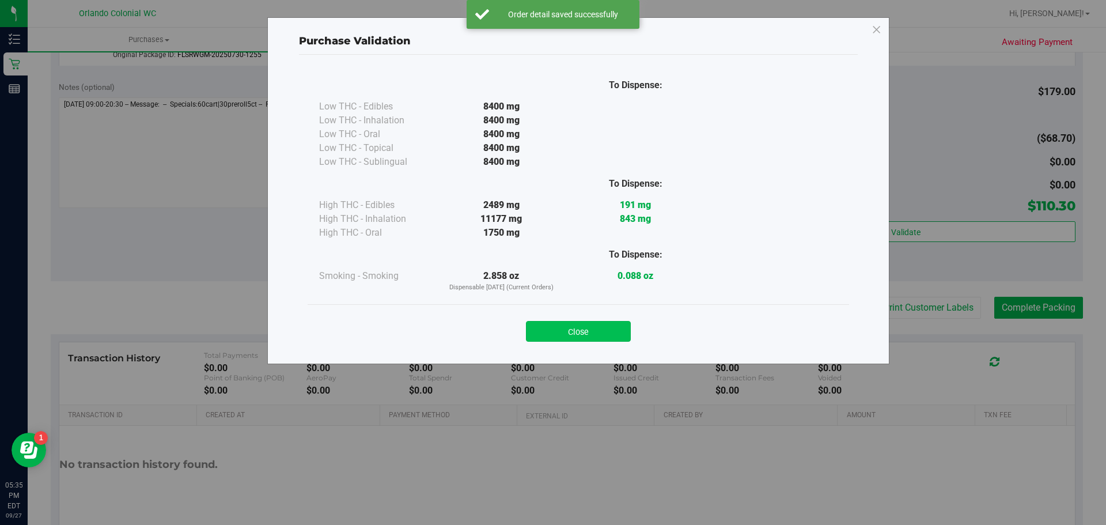
click at [613, 329] on button "Close" at bounding box center [578, 331] width 105 height 21
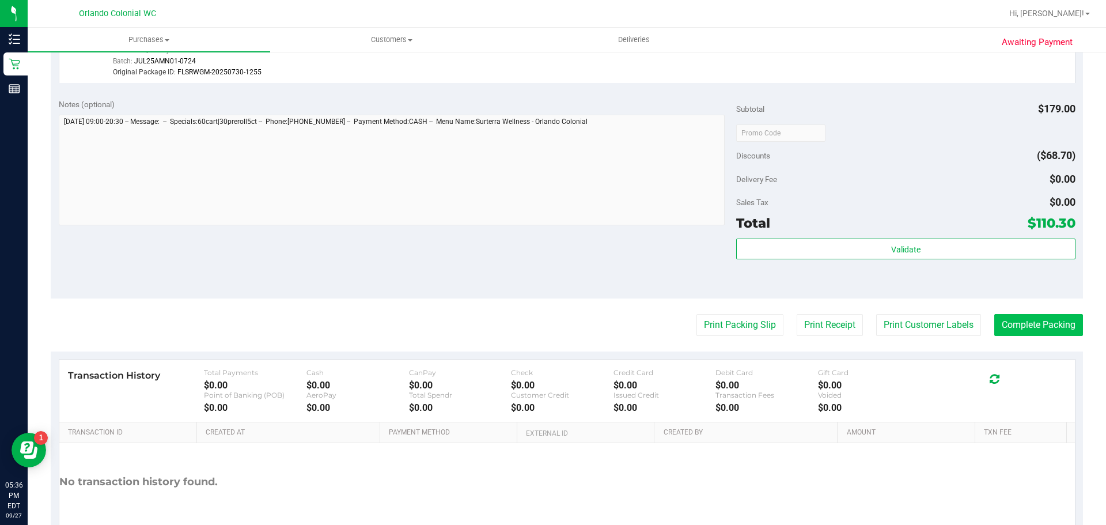
scroll to position [674, 0]
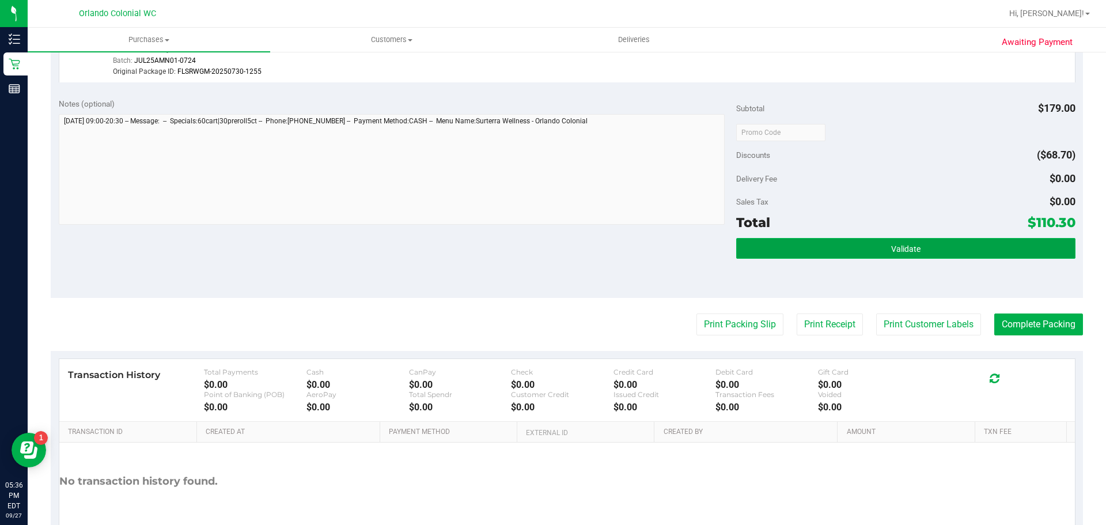
click at [972, 245] on button "Validate" at bounding box center [905, 248] width 339 height 21
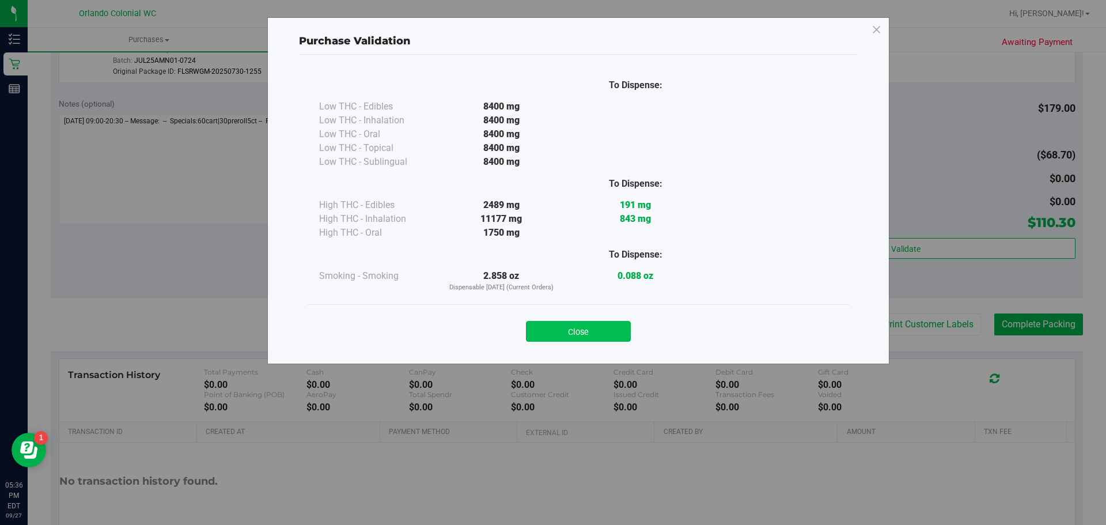
click at [602, 324] on button "Close" at bounding box center [578, 331] width 105 height 21
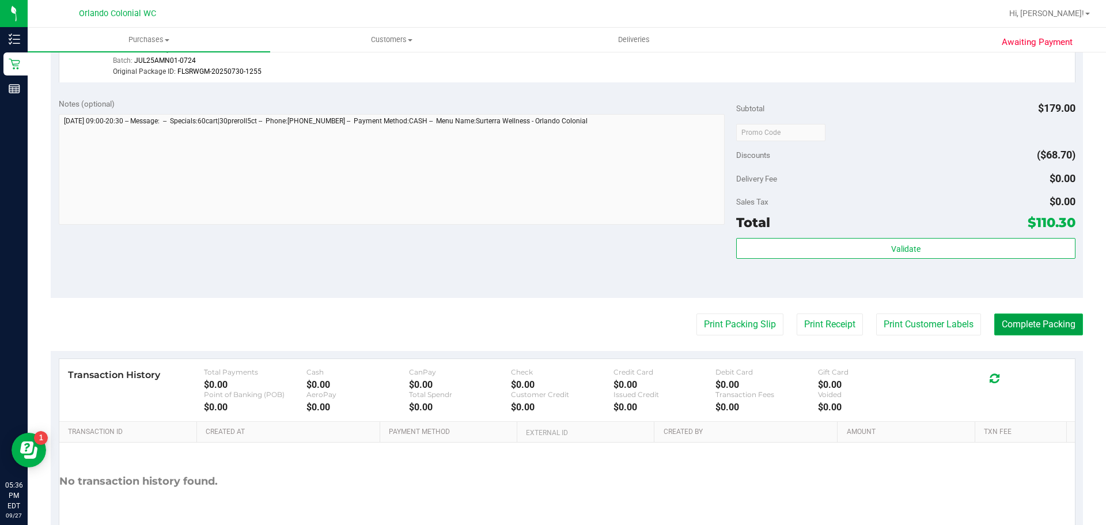
click at [1039, 321] on button "Complete Packing" at bounding box center [1038, 324] width 89 height 22
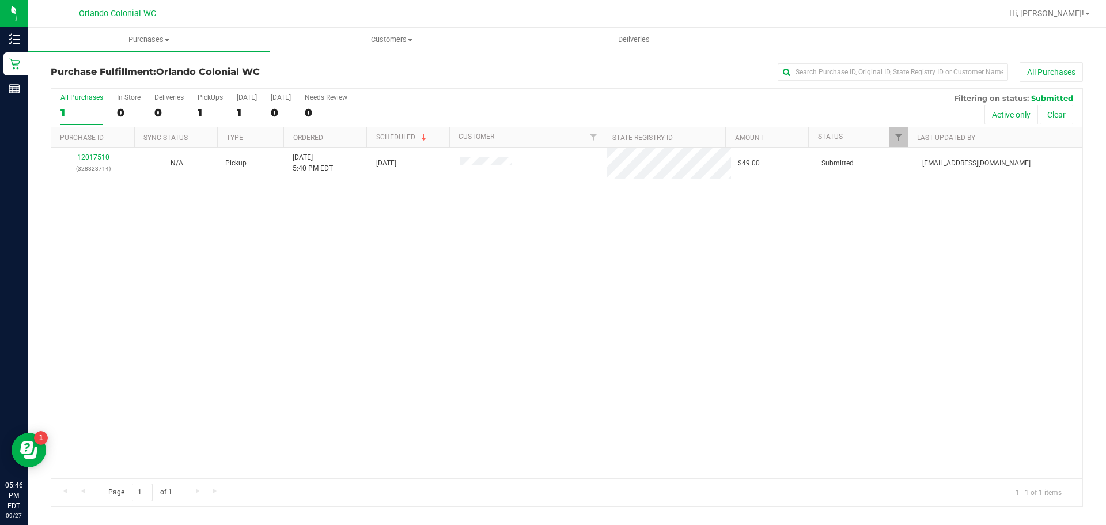
click at [510, 214] on div "12017510 (328323714) N/A Pickup [DATE] 5:40 PM EDT 9/27/2025 $49.00 Submitted […" at bounding box center [566, 312] width 1031 height 331
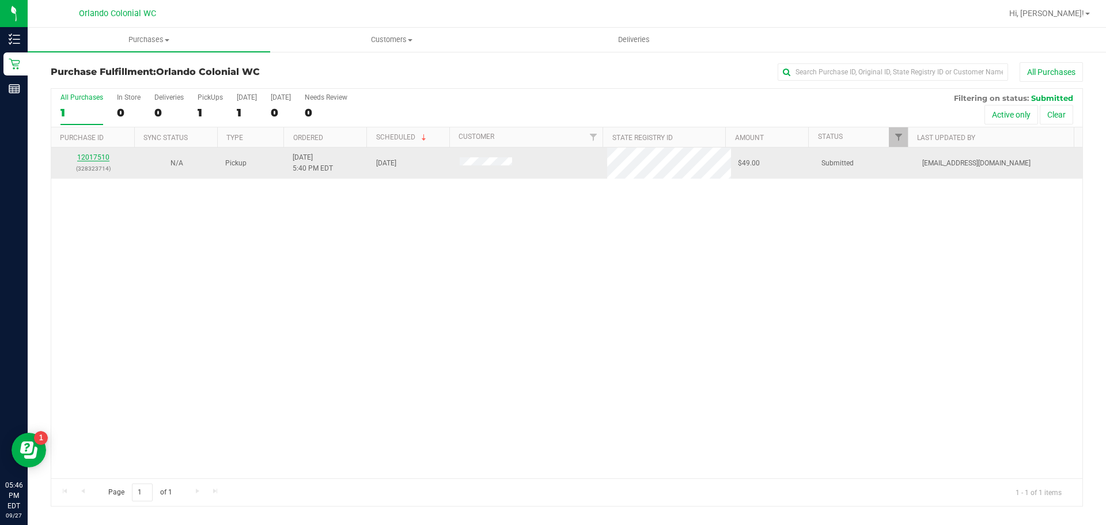
click at [93, 155] on link "12017510" at bounding box center [93, 157] width 32 height 8
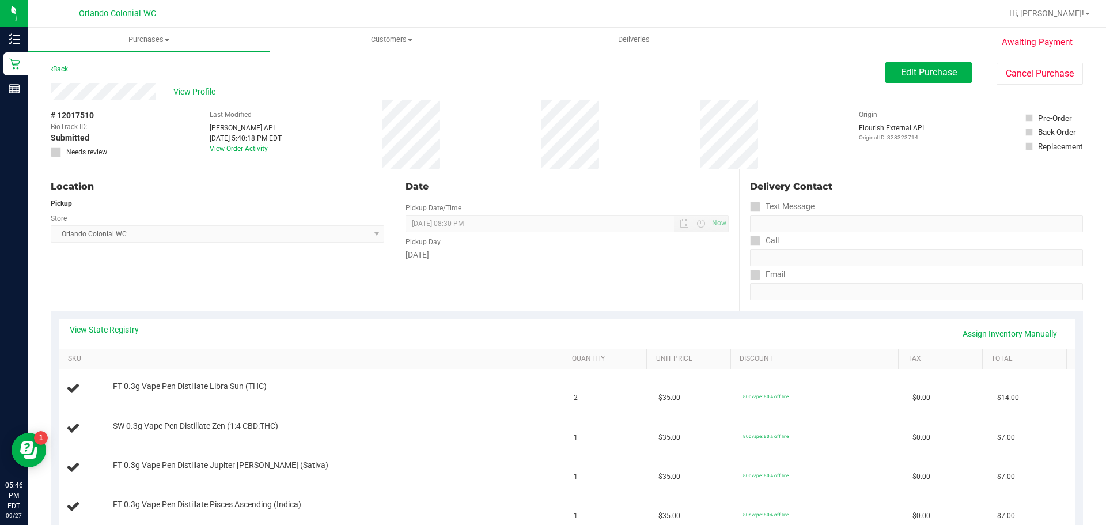
click at [65, 64] on div "Back" at bounding box center [59, 69] width 17 height 14
click at [65, 70] on link "Back" at bounding box center [59, 69] width 17 height 8
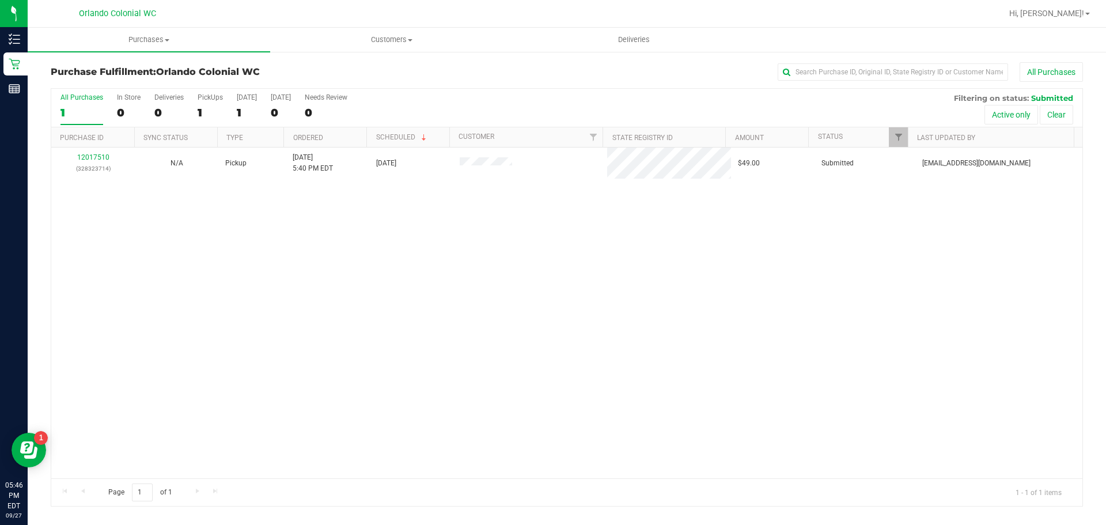
click at [454, 240] on div "12017510 (328323714) N/A Pickup 9/27/2025 5:40 PM EDT 9/27/2025 $49.00 Submitte…" at bounding box center [566, 312] width 1031 height 331
click at [295, 174] on div "No results found." at bounding box center [566, 351] width 1031 height 408
click at [295, 236] on div "No results found." at bounding box center [566, 231] width 1031 height 13
click at [138, 48] on uib-tab-heading "Purchases Summary of purchases Fulfillment All purchases" at bounding box center [149, 40] width 242 height 24
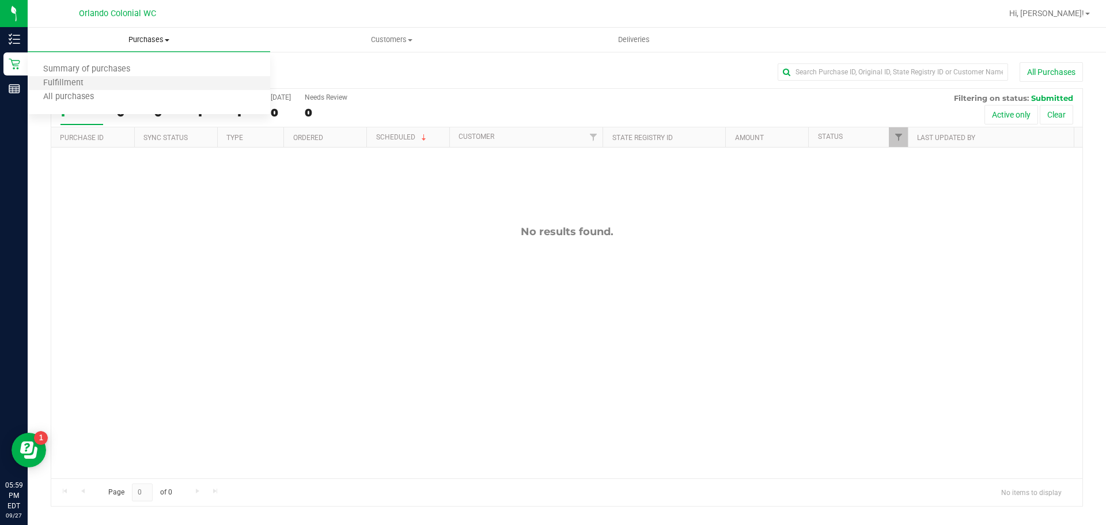
click at [151, 86] on li "Fulfillment" at bounding box center [149, 84] width 242 height 14
click at [620, 275] on div "No results found." at bounding box center [566, 351] width 1031 height 408
